Goal: Information Seeking & Learning: Learn about a topic

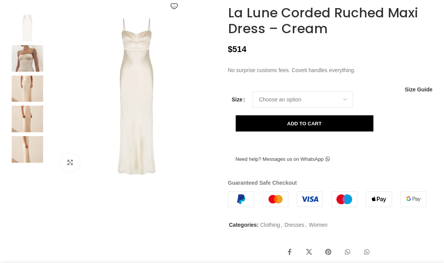
click at [29, 72] on img at bounding box center [27, 58] width 47 height 27
click at [28, 102] on img at bounding box center [27, 89] width 47 height 27
click at [129, 109] on img at bounding box center [137, 97] width 164 height 164
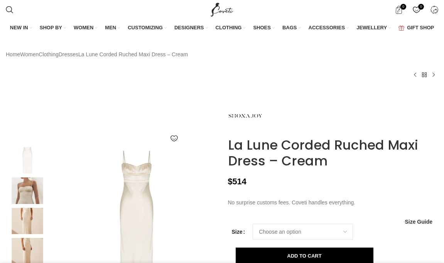
click at [27, 202] on img at bounding box center [27, 191] width 47 height 27
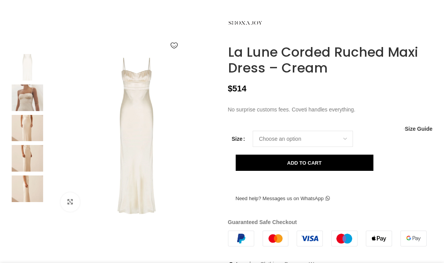
scroll to position [94, 0]
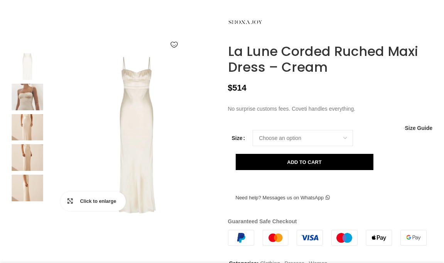
click at [69, 211] on link "Click to enlarge" at bounding box center [93, 201] width 65 height 19
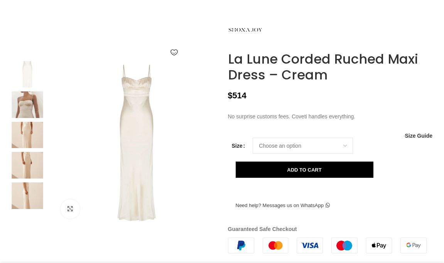
scroll to position [97, 0]
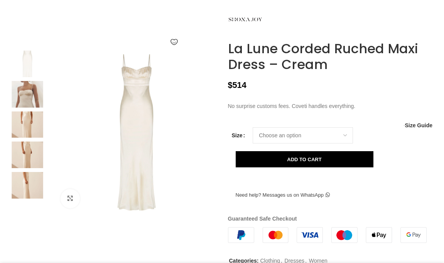
click at [29, 104] on img at bounding box center [27, 94] width 47 height 27
click at [28, 107] on img at bounding box center [27, 94] width 47 height 27
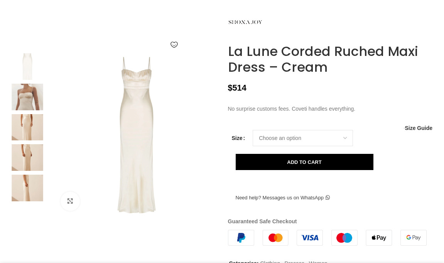
scroll to position [0, 88]
